Goal: Task Accomplishment & Management: Manage account settings

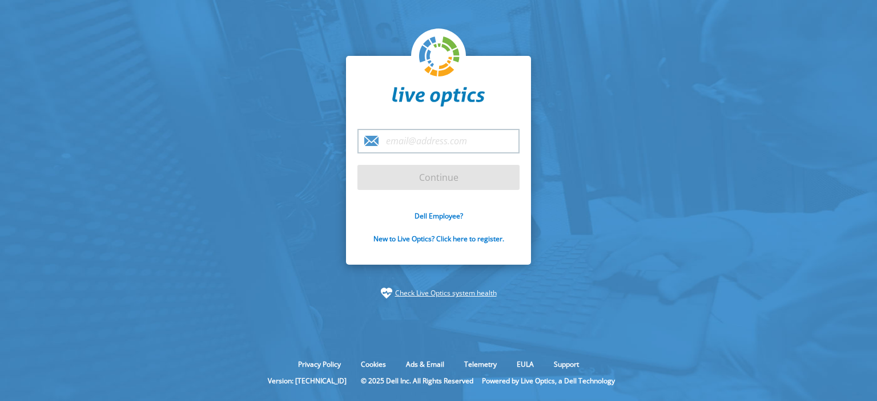
click at [467, 135] on input "email" at bounding box center [438, 141] width 162 height 25
type input "[EMAIL_ADDRESS][DOMAIN_NAME]"
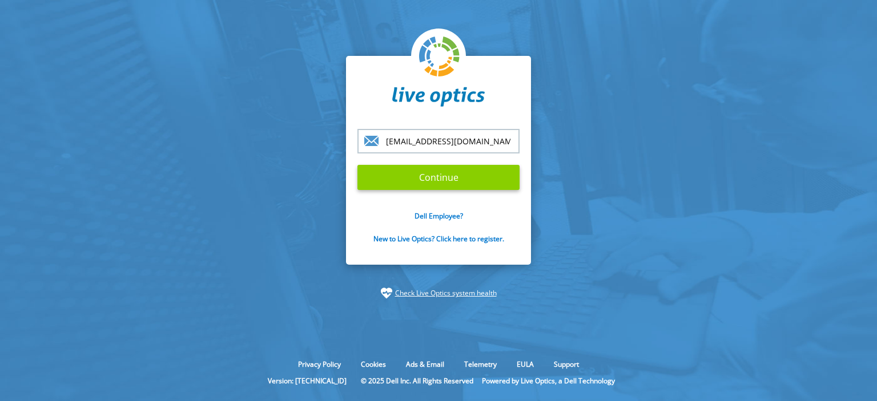
click at [470, 177] on input "Continue" at bounding box center [438, 177] width 162 height 25
click at [463, 180] on input "Continue" at bounding box center [438, 177] width 162 height 25
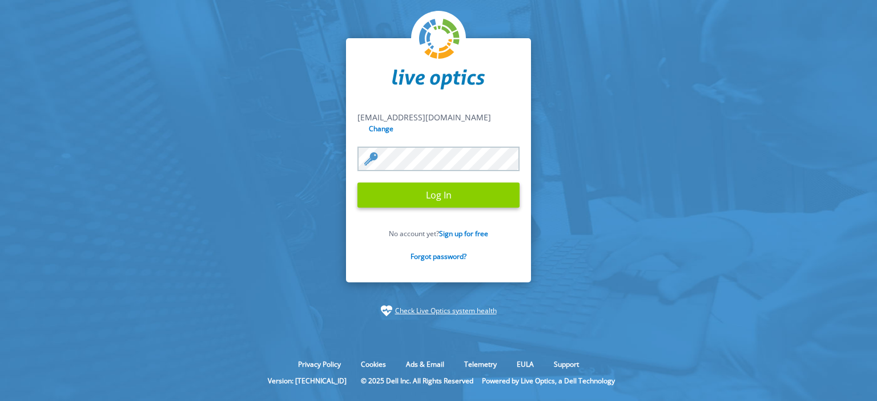
click at [420, 188] on input "Log In" at bounding box center [438, 195] width 162 height 25
click at [406, 192] on input "Log In" at bounding box center [438, 195] width 162 height 25
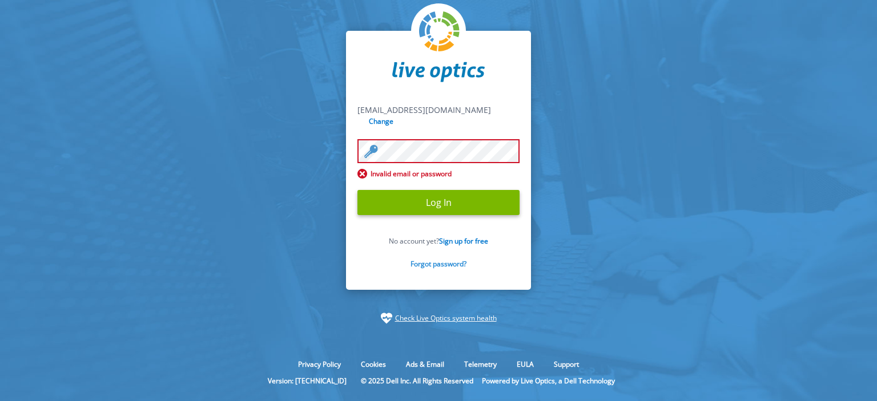
click at [457, 260] on link "Forgot password?" at bounding box center [438, 264] width 56 height 10
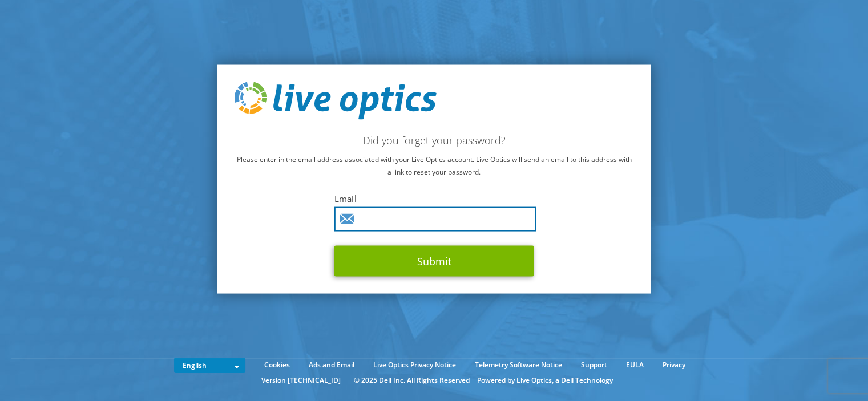
click at [442, 223] on input "text" at bounding box center [435, 219] width 202 height 25
type input "[EMAIL_ADDRESS][DOMAIN_NAME]"
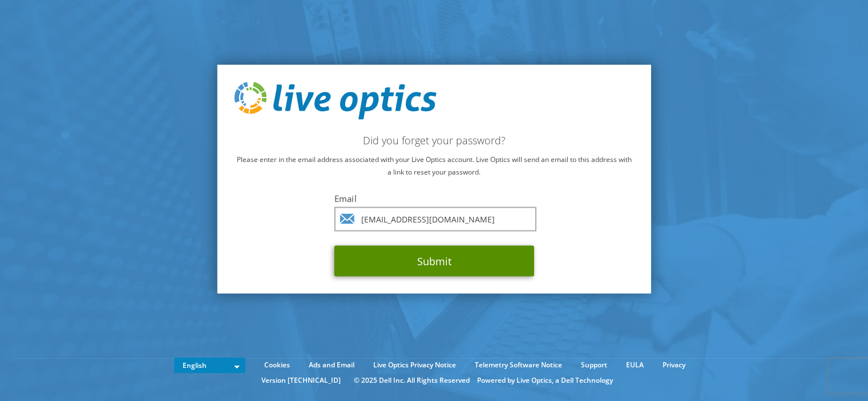
click at [443, 260] on button "Submit" at bounding box center [434, 260] width 200 height 31
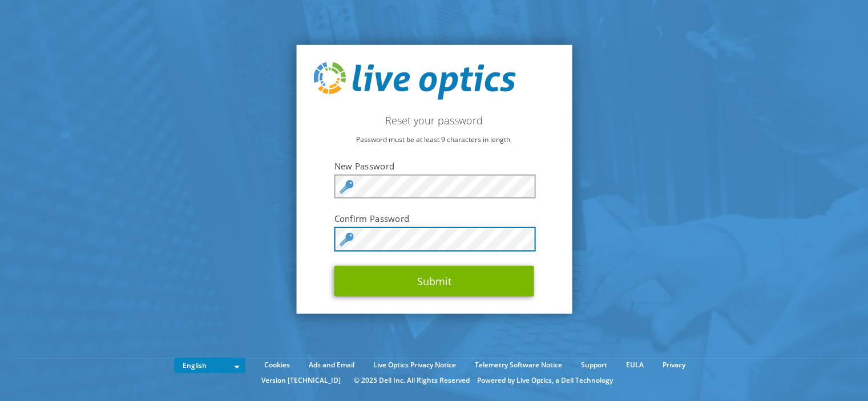
click at [334, 265] on button "Submit" at bounding box center [434, 280] width 200 height 31
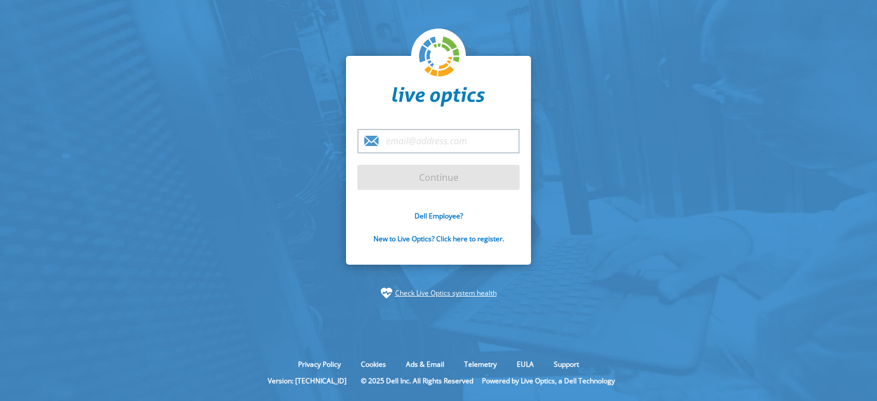
type input "[EMAIL_ADDRESS][DOMAIN_NAME]"
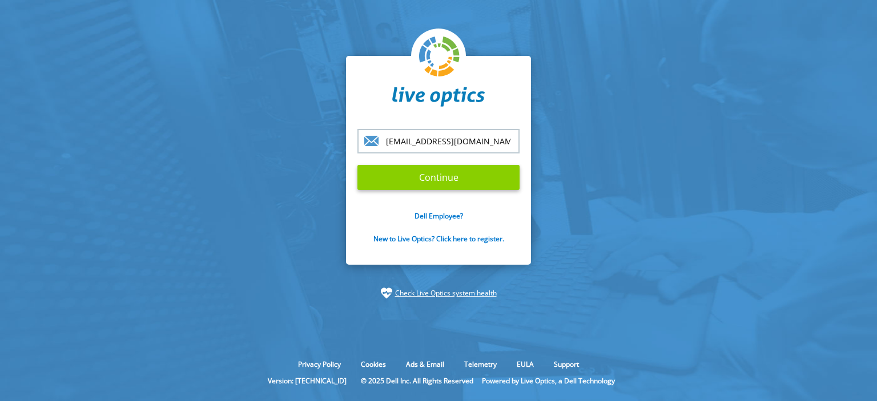
click at [446, 173] on input "Continue" at bounding box center [438, 177] width 162 height 25
click at [470, 180] on input "Continue" at bounding box center [438, 177] width 162 height 25
click at [427, 169] on input "Continue" at bounding box center [438, 177] width 162 height 25
click at [454, 177] on input "Continue" at bounding box center [438, 177] width 162 height 25
click at [651, 218] on section "momen.odat@intrasoft.com.jo Continue Dell Employee? New to Live Optics? Click h…" at bounding box center [438, 177] width 877 height 355
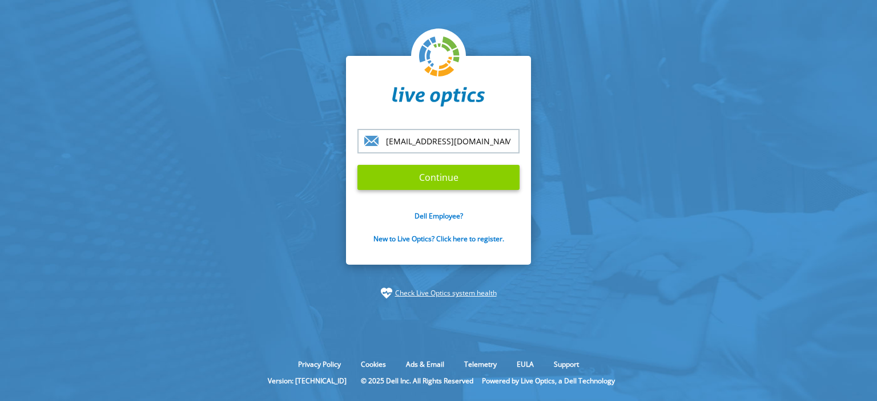
click at [461, 183] on input "Continue" at bounding box center [438, 177] width 162 height 25
click at [717, 177] on section "momen.odat@intrasoft.com.jo Continue Dell Employee? New to Live Optics? Click h…" at bounding box center [438, 177] width 877 height 355
click at [480, 185] on input "Continue" at bounding box center [438, 177] width 162 height 25
